Goal: Transaction & Acquisition: Subscribe to service/newsletter

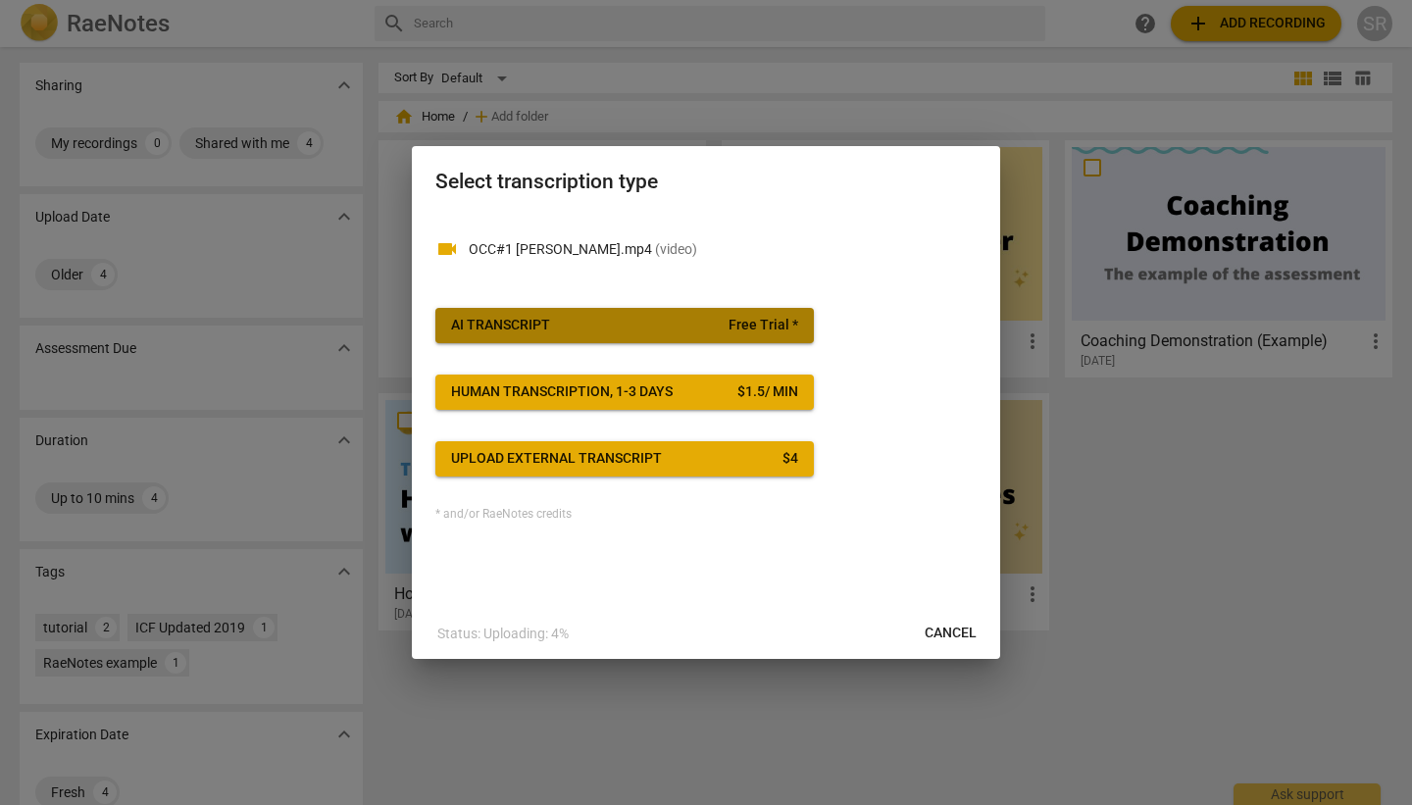
click at [645, 319] on span "AI Transcript Free Trial *" at bounding box center [624, 326] width 347 height 20
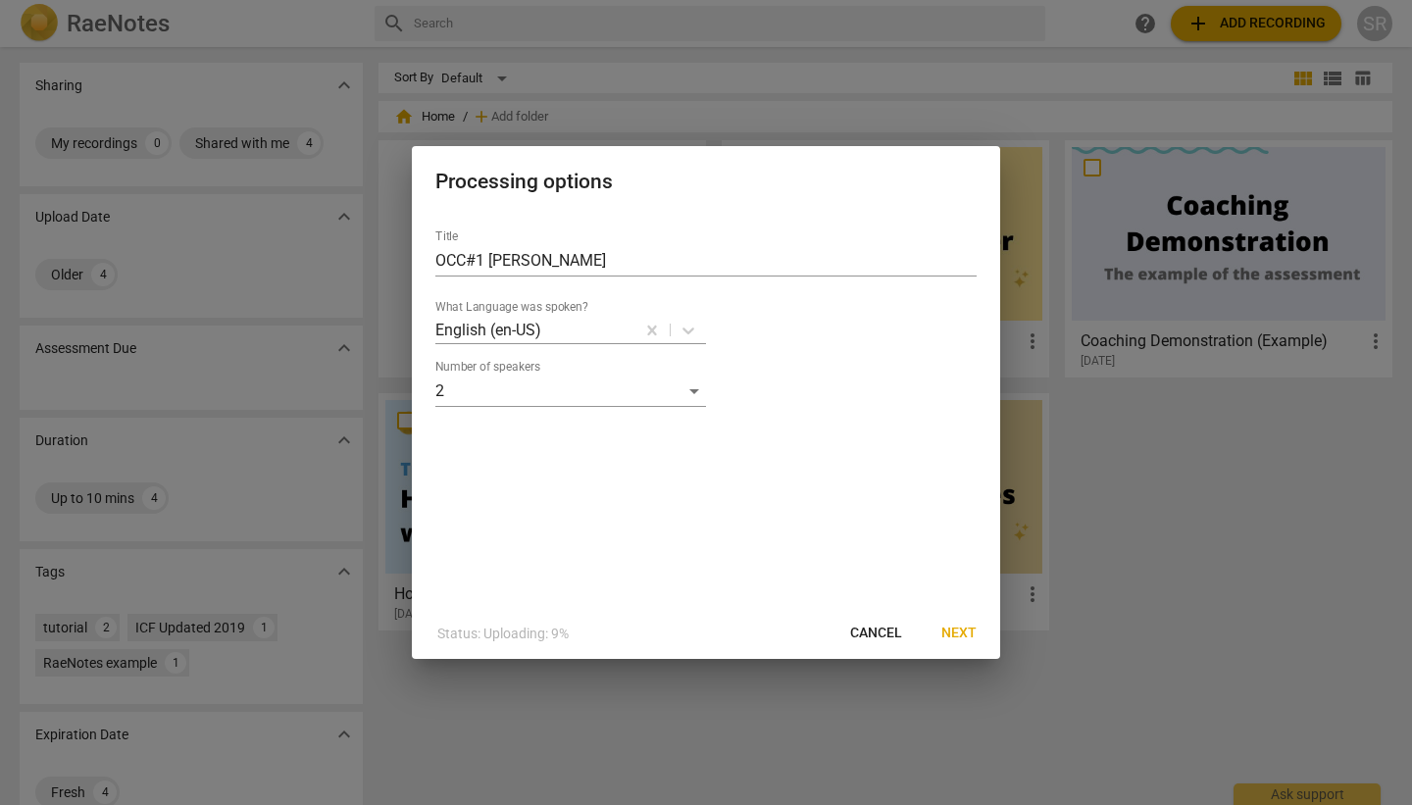
click at [948, 635] on span "Next" at bounding box center [958, 634] width 35 height 20
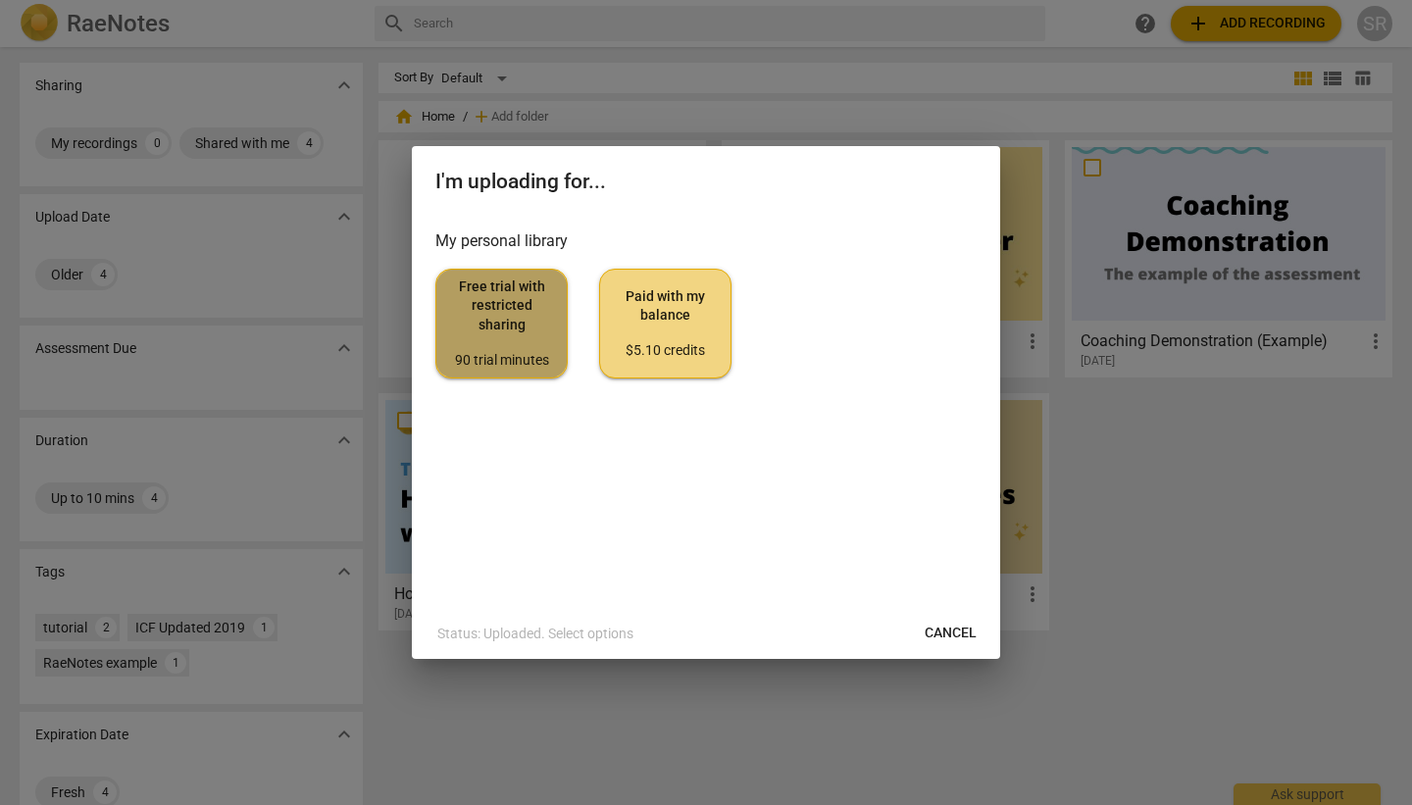
click at [525, 334] on span "Free trial with restricted sharing 90 trial minutes" at bounding box center [501, 323] width 99 height 92
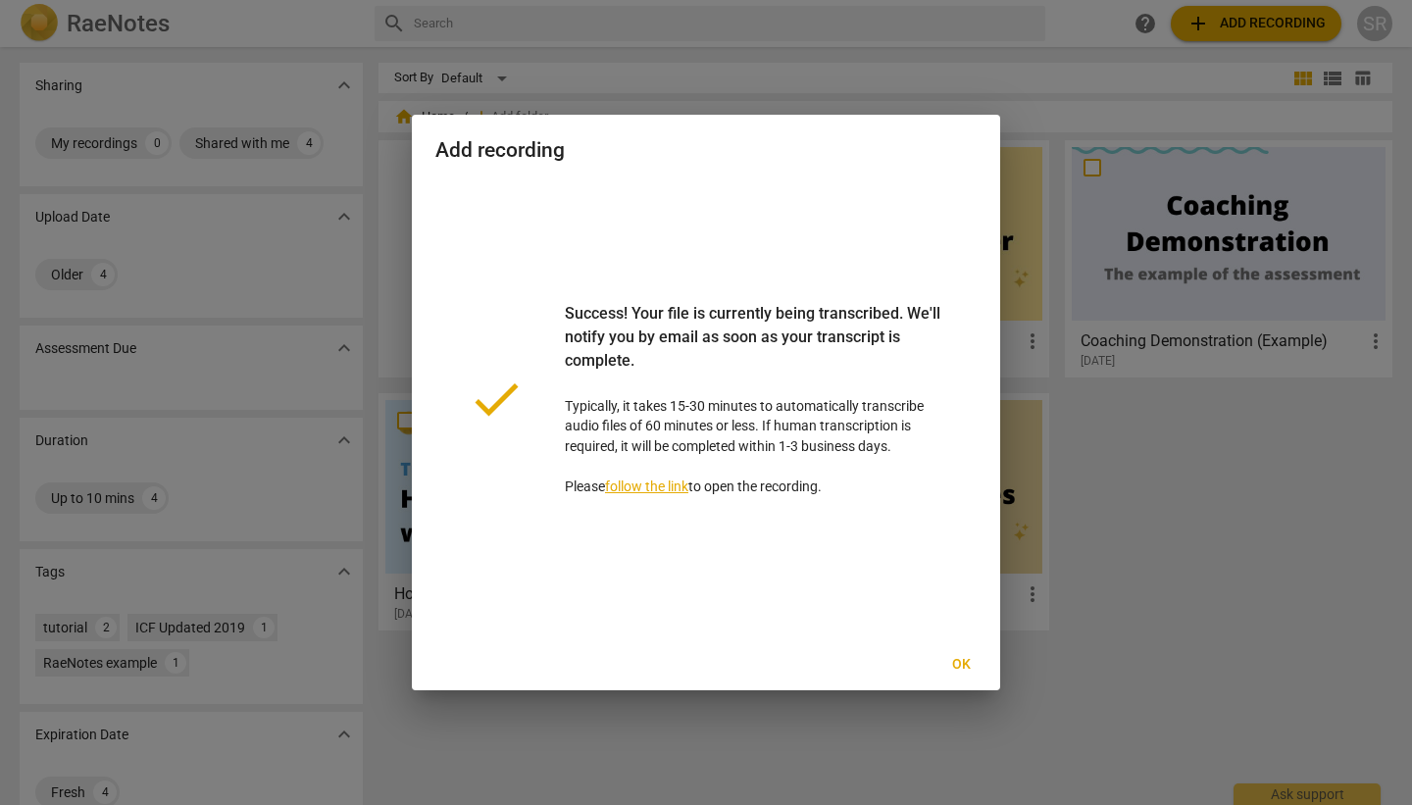
click at [677, 487] on link "follow the link" at bounding box center [646, 487] width 83 height 16
click at [645, 0] on html "RaeNotes search help add Add recording SR Sharing expand_more My recordings 0 S…" at bounding box center [706, 0] width 1412 height 0
